Goal: Task Accomplishment & Management: Manage account settings

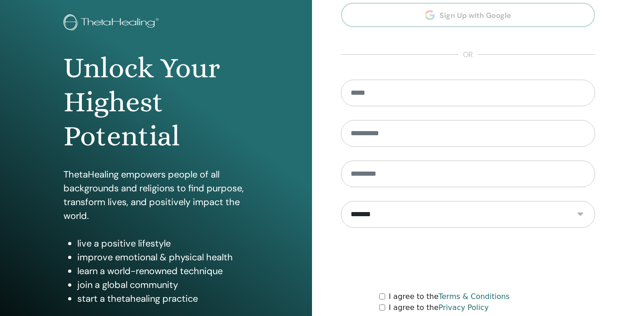
scroll to position [126, 0]
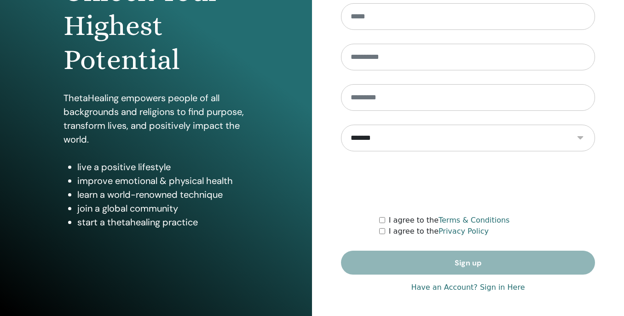
click at [471, 286] on link "Have an Account? Sign in Here" at bounding box center [468, 287] width 114 height 11
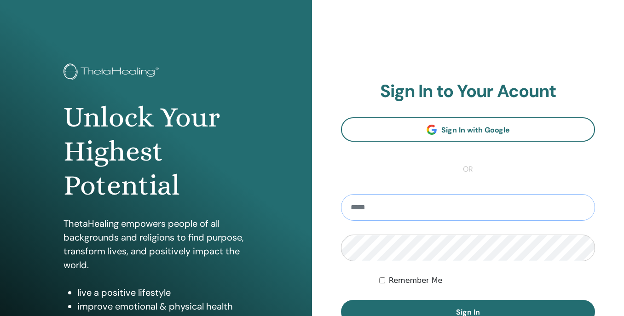
click at [449, 211] on input "email" at bounding box center [468, 207] width 254 height 27
type input "**********"
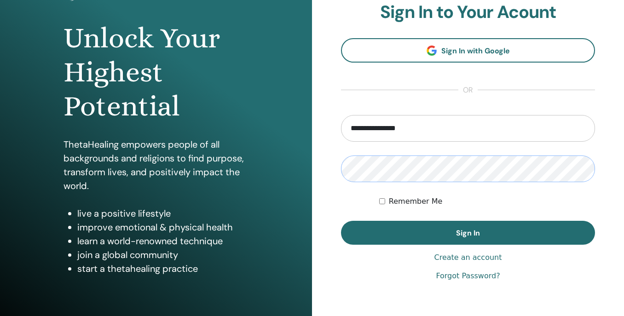
scroll to position [80, 0]
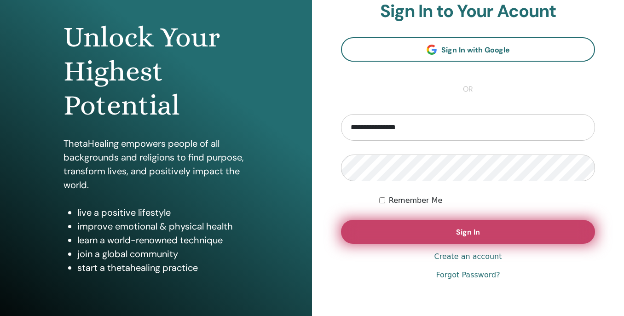
click at [467, 236] on span "Sign In" at bounding box center [468, 232] width 24 height 10
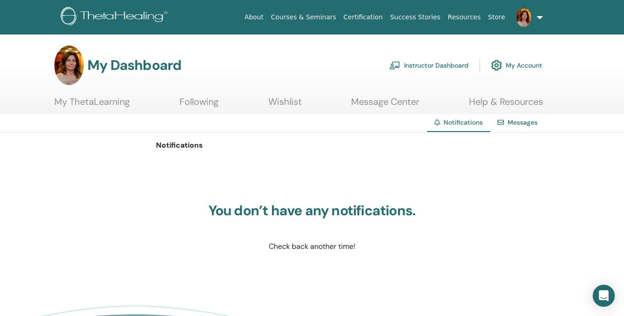
click at [430, 63] on link "Instructor Dashboard" at bounding box center [428, 65] width 79 height 20
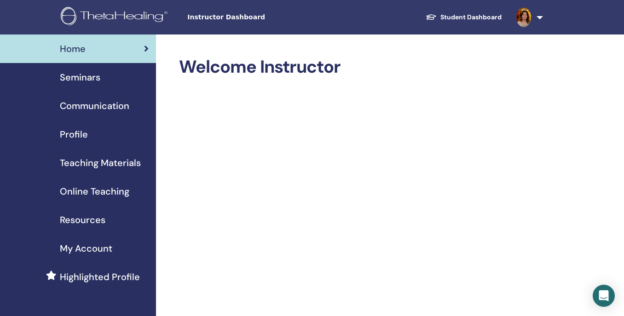
click at [96, 76] on span "Seminars" at bounding box center [80, 77] width 41 height 14
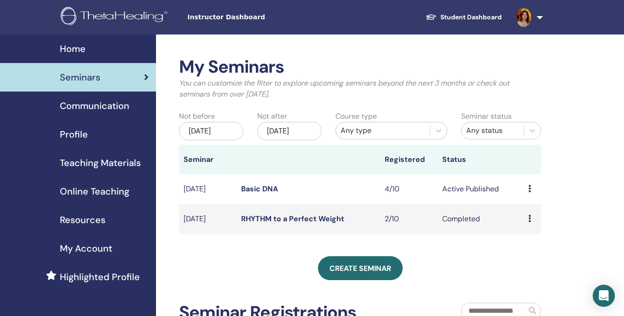
click at [264, 186] on link "Basic DNA" at bounding box center [259, 189] width 37 height 10
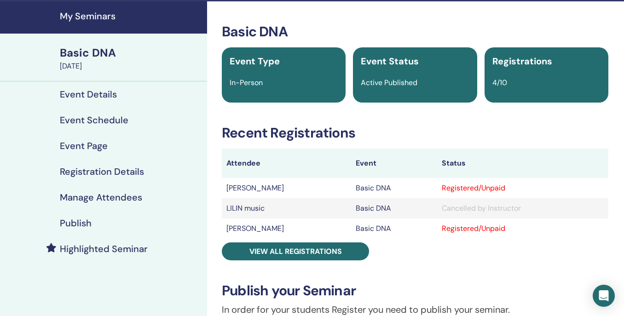
scroll to position [34, 0]
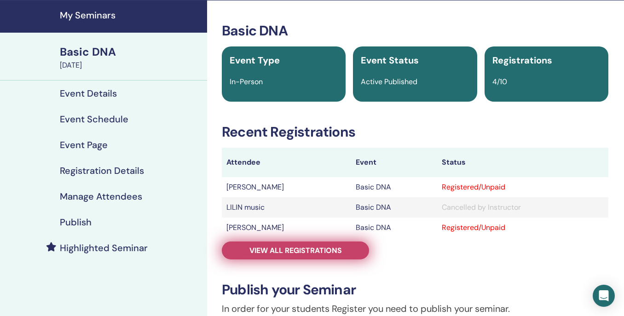
click at [294, 248] on span "View all registrations" at bounding box center [296, 251] width 93 height 10
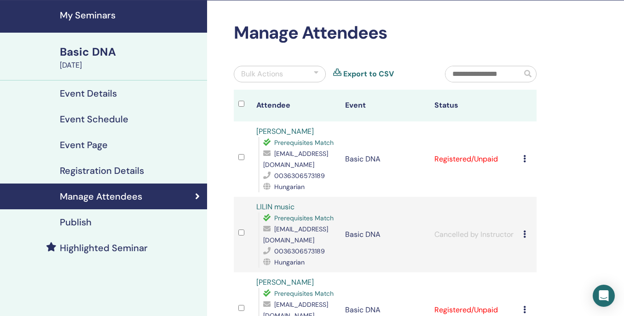
click at [525, 162] on icon at bounding box center [524, 158] width 3 height 7
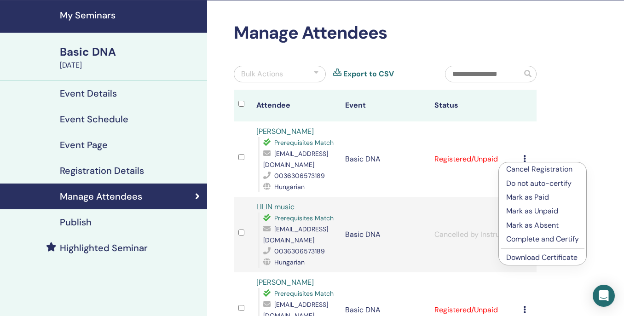
click at [553, 239] on p "Complete and Certify" at bounding box center [542, 239] width 73 height 11
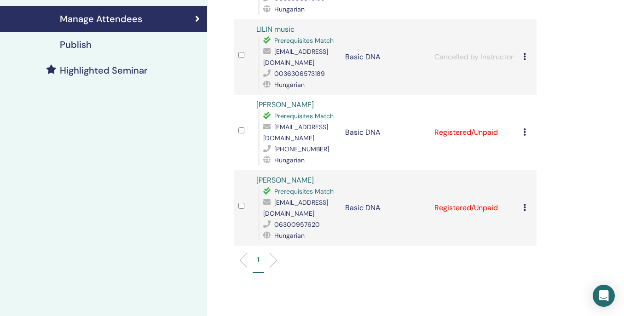
scroll to position [216, 0]
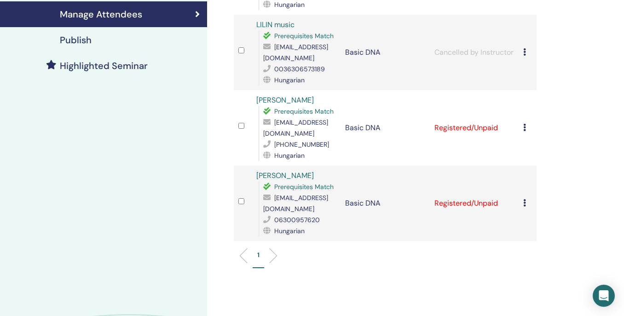
click at [524, 129] on icon at bounding box center [524, 127] width 3 height 7
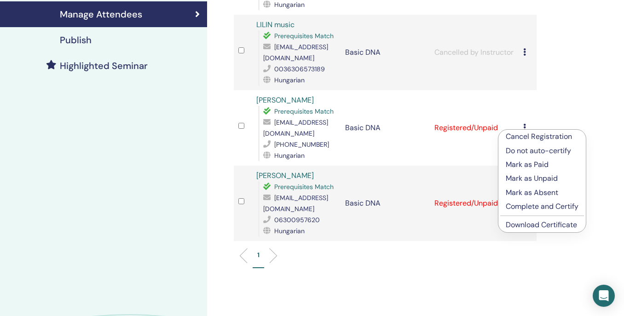
click at [546, 208] on p "Complete and Certify" at bounding box center [542, 206] width 73 height 11
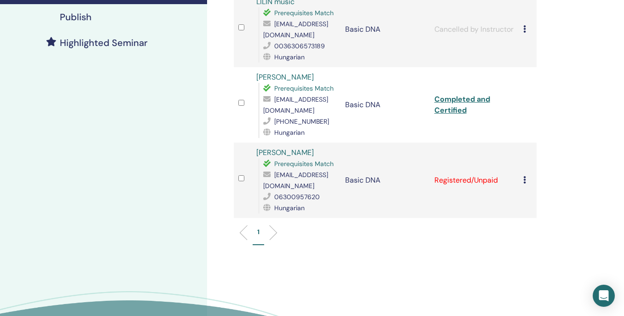
scroll to position [275, 0]
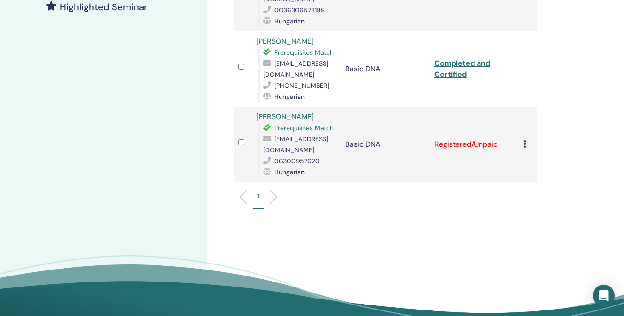
click at [526, 144] on icon at bounding box center [524, 143] width 3 height 7
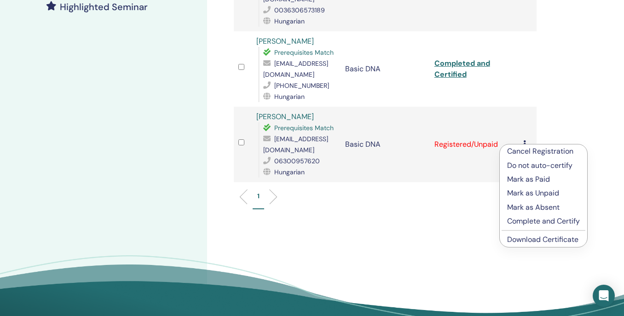
click at [538, 220] on p "Complete and Certify" at bounding box center [543, 221] width 73 height 11
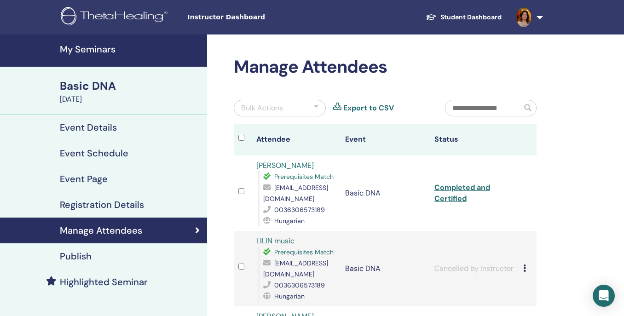
click at [540, 17] on link at bounding box center [528, 17] width 38 height 35
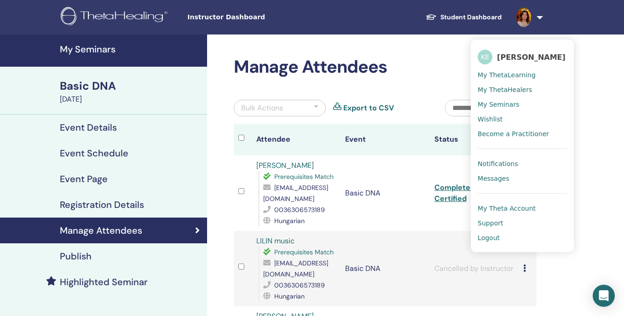
click at [494, 238] on span "Logout" at bounding box center [489, 238] width 22 height 8
